Goal: Task Accomplishment & Management: Manage account settings

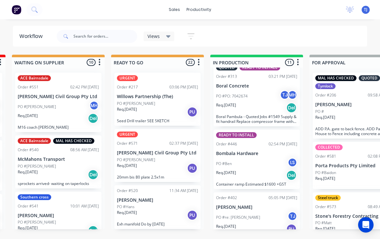
scroll to position [492, 0]
click at [262, 212] on div "PO #re: [PERSON_NAME] TJ" at bounding box center [256, 218] width 81 height 12
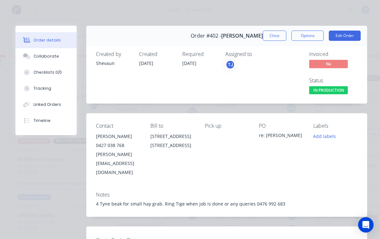
click at [352, 34] on button "Edit Order" at bounding box center [345, 36] width 32 height 10
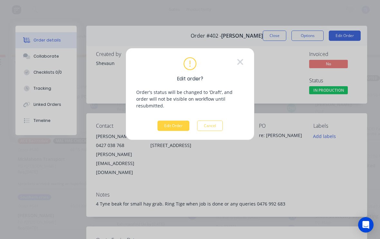
click at [180, 121] on button "Edit Order" at bounding box center [174, 126] width 32 height 10
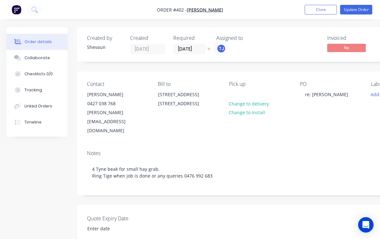
click at [38, 88] on div "Tracking" at bounding box center [33, 90] width 18 height 6
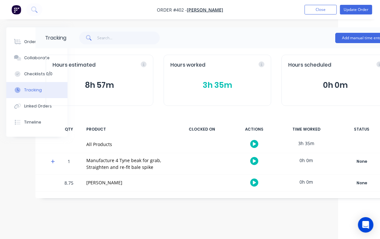
scroll to position [0, 42]
click at [29, 43] on div "Order details" at bounding box center [37, 42] width 27 height 6
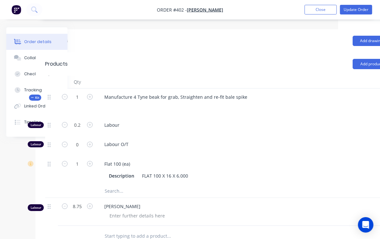
scroll to position [225, 42]
click at [93, 202] on button "button" at bounding box center [90, 205] width 8 height 7
type input "9.75"
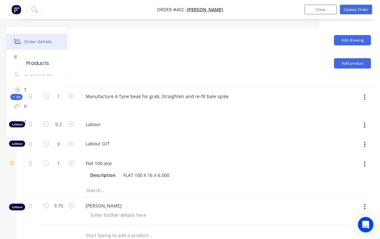
scroll to position [225, 68]
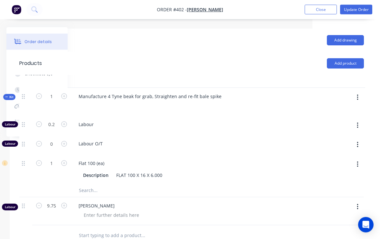
click at [364, 92] on button "button" at bounding box center [357, 98] width 15 height 12
click at [334, 110] on div "Add product to kit" at bounding box center [335, 114] width 50 height 9
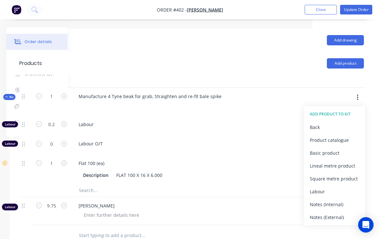
click at [338, 136] on div "Product catalogue" at bounding box center [335, 140] width 50 height 9
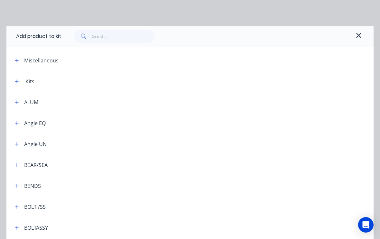
scroll to position [1, 0]
click at [110, 31] on input "text" at bounding box center [123, 35] width 63 height 13
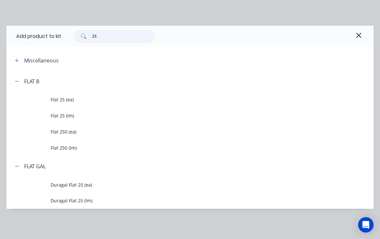
type input "2"
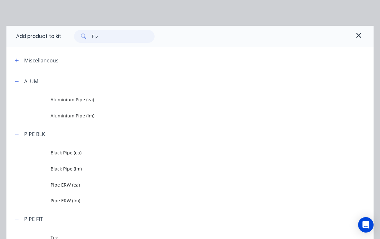
type input "Pipe"
click at [51, 167] on span "Black Pipe (lm)" at bounding box center [180, 169] width 259 height 7
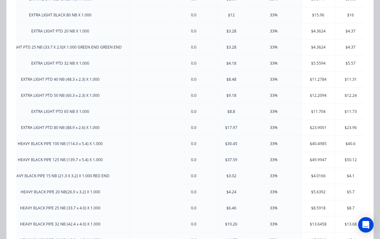
scroll to position [0, 0]
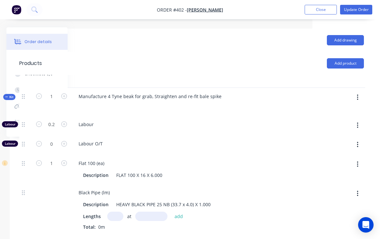
click at [118, 212] on input "text" at bounding box center [115, 216] width 16 height 9
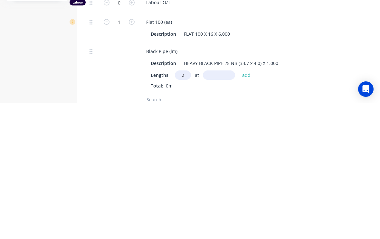
type input "2"
click at [222, 207] on input "text" at bounding box center [219, 211] width 32 height 9
type input "850"
click at [247, 207] on button "add" at bounding box center [246, 211] width 15 height 9
